Goal: Book appointment/travel/reservation

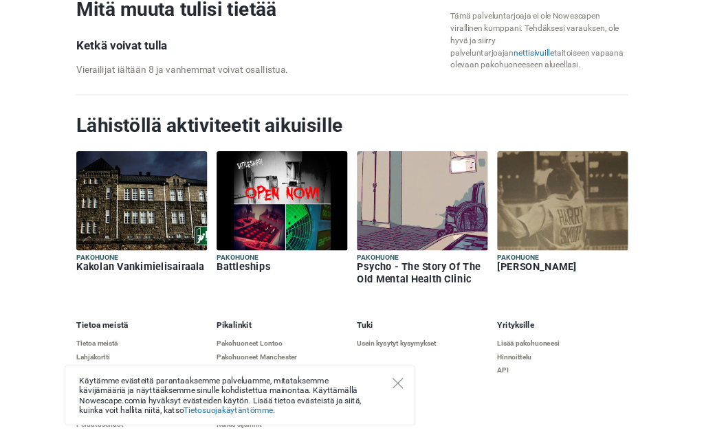
scroll to position [1518, 0]
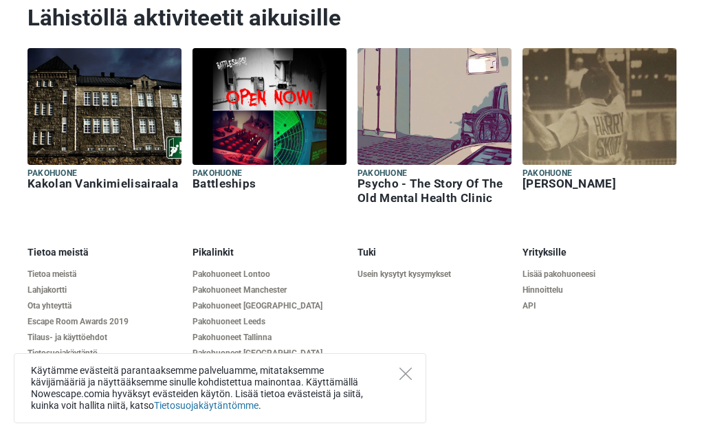
click at [405, 378] on icon "Close" at bounding box center [406, 374] width 12 height 12
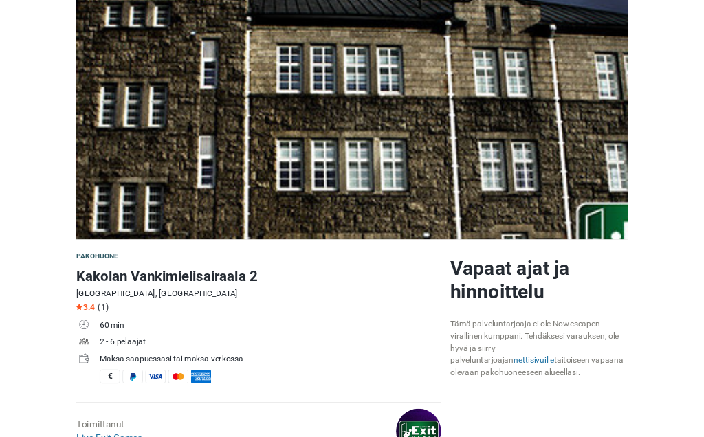
scroll to position [0, 0]
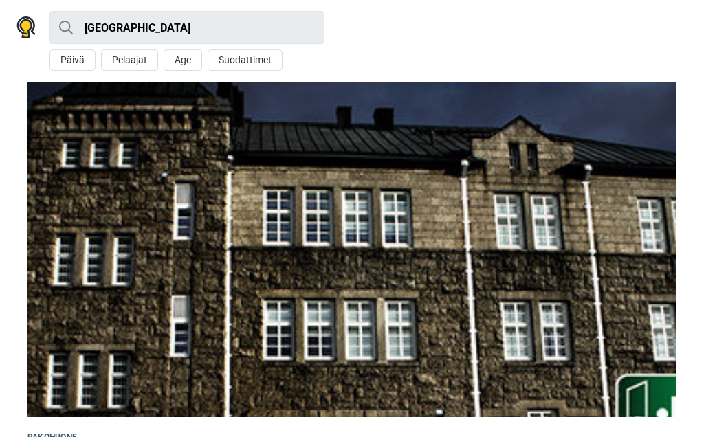
click at [68, 66] on button "Päivä" at bounding box center [73, 60] width 46 height 21
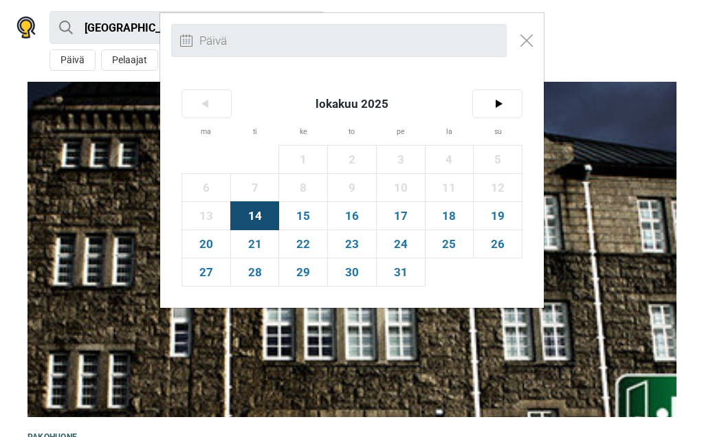
click at [452, 226] on span "18" at bounding box center [450, 216] width 48 height 28
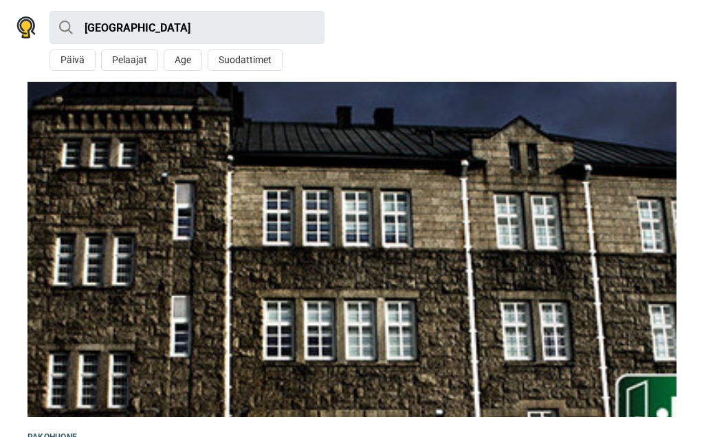
click at [74, 58] on button "Päivä" at bounding box center [73, 60] width 46 height 21
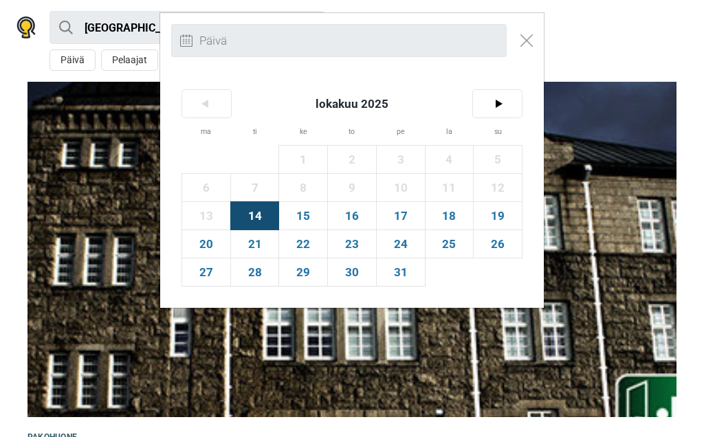
click at [455, 220] on span "18" at bounding box center [450, 216] width 48 height 28
